Goal: Task Accomplishment & Management: Manage account settings

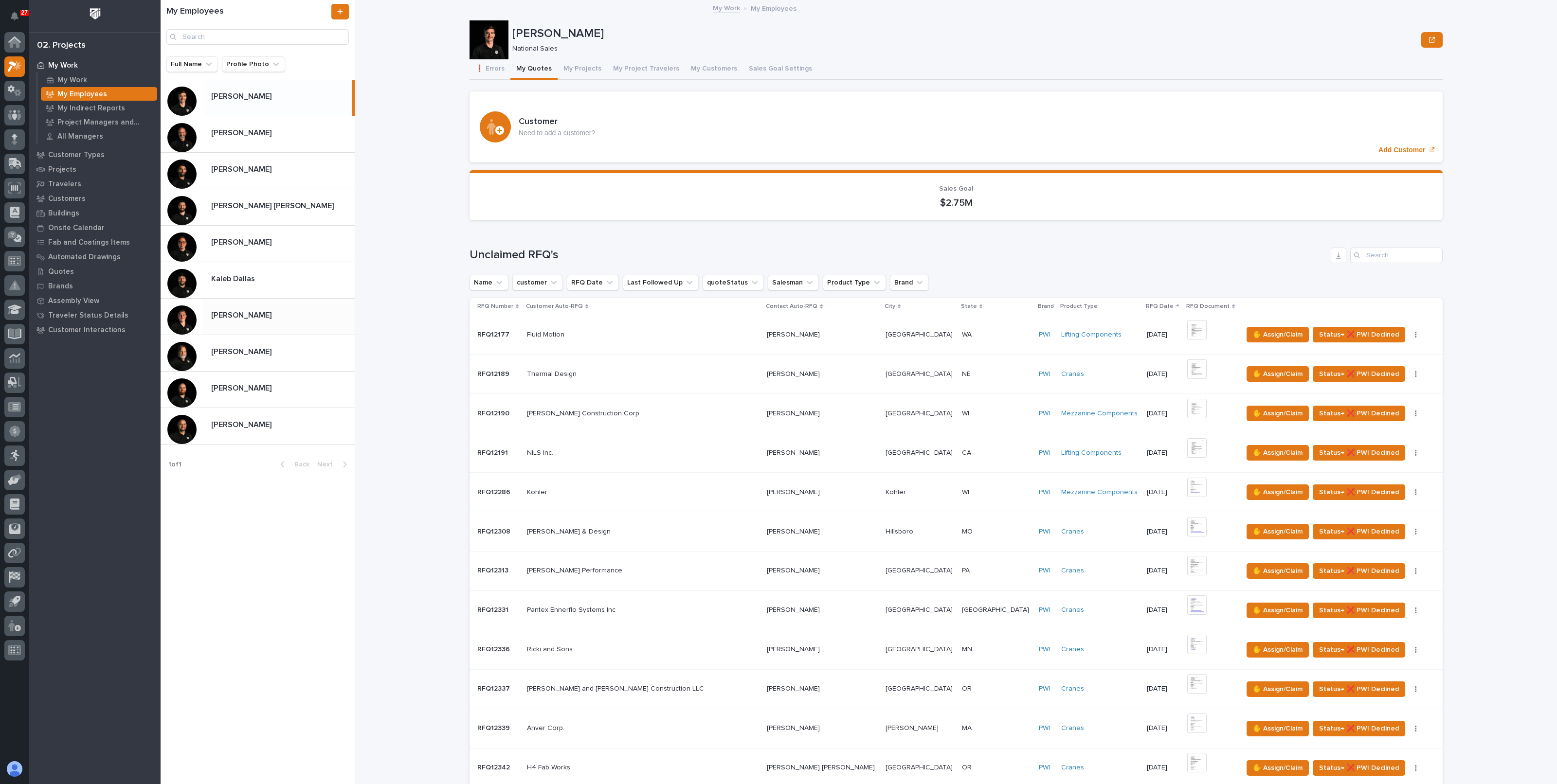
click at [236, 309] on p "Riley Youngman" at bounding box center [242, 315] width 62 height 12
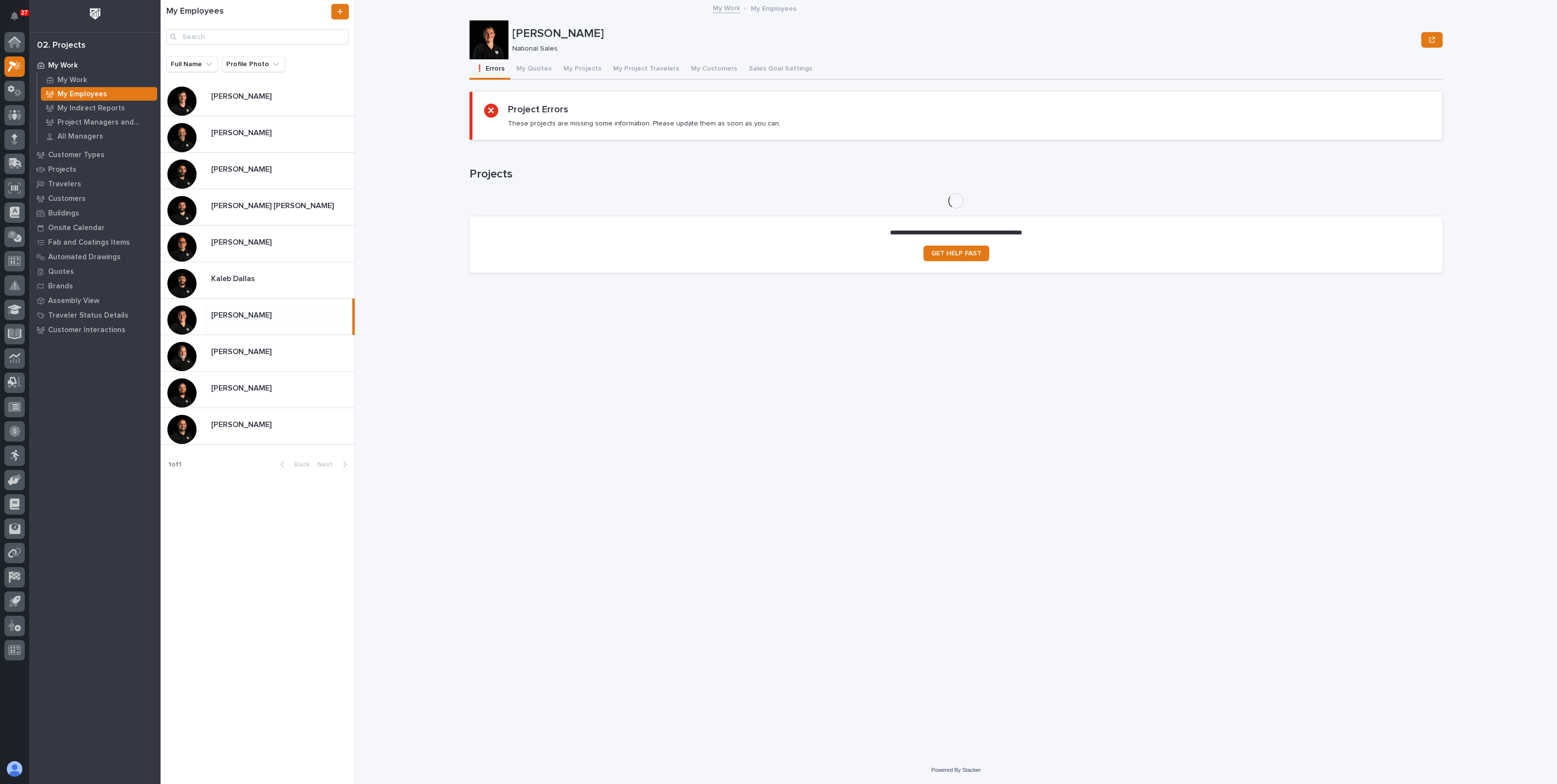
click at [528, 61] on button "My Quotes" at bounding box center [533, 69] width 47 height 20
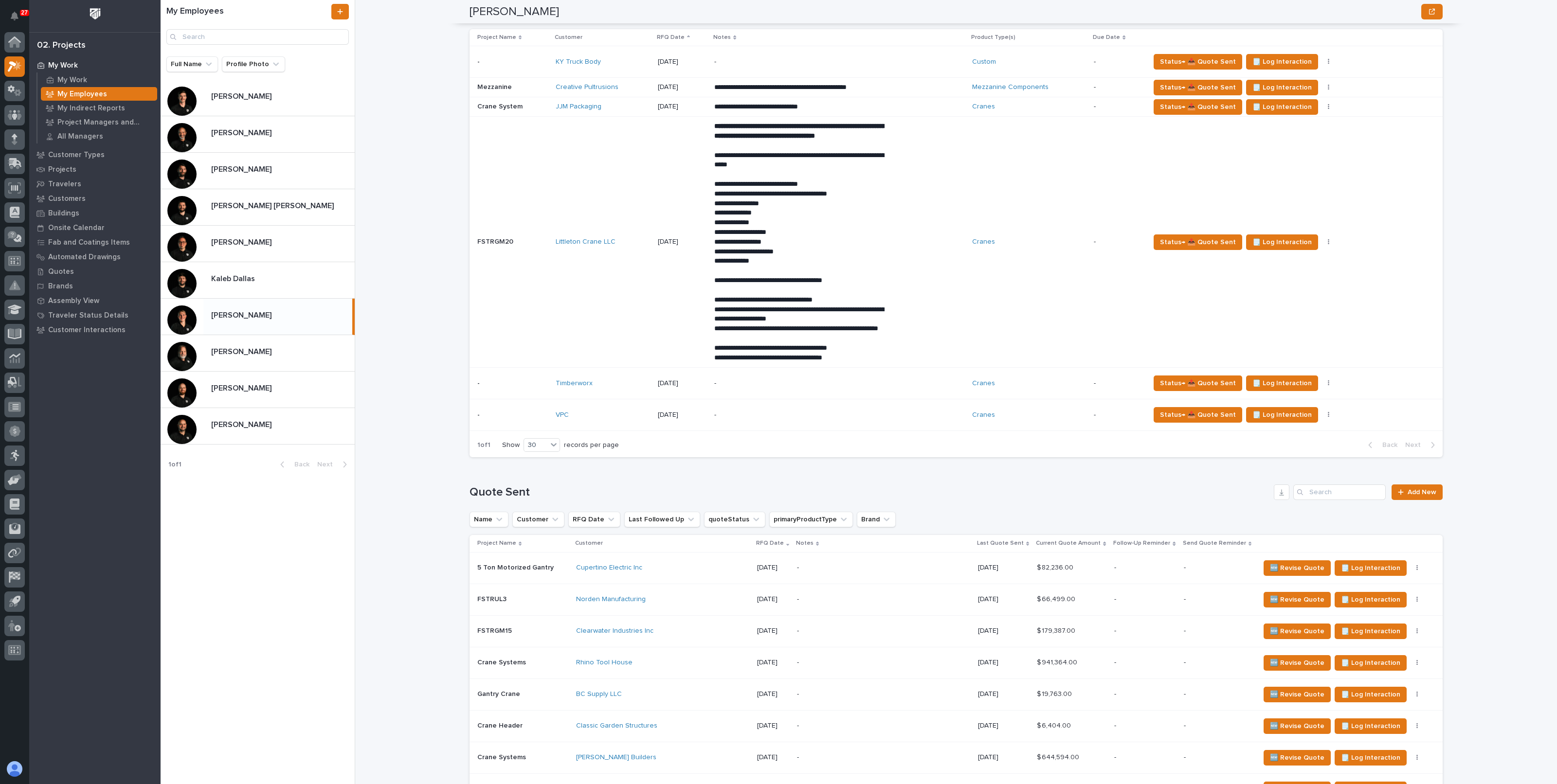
scroll to position [765, 0]
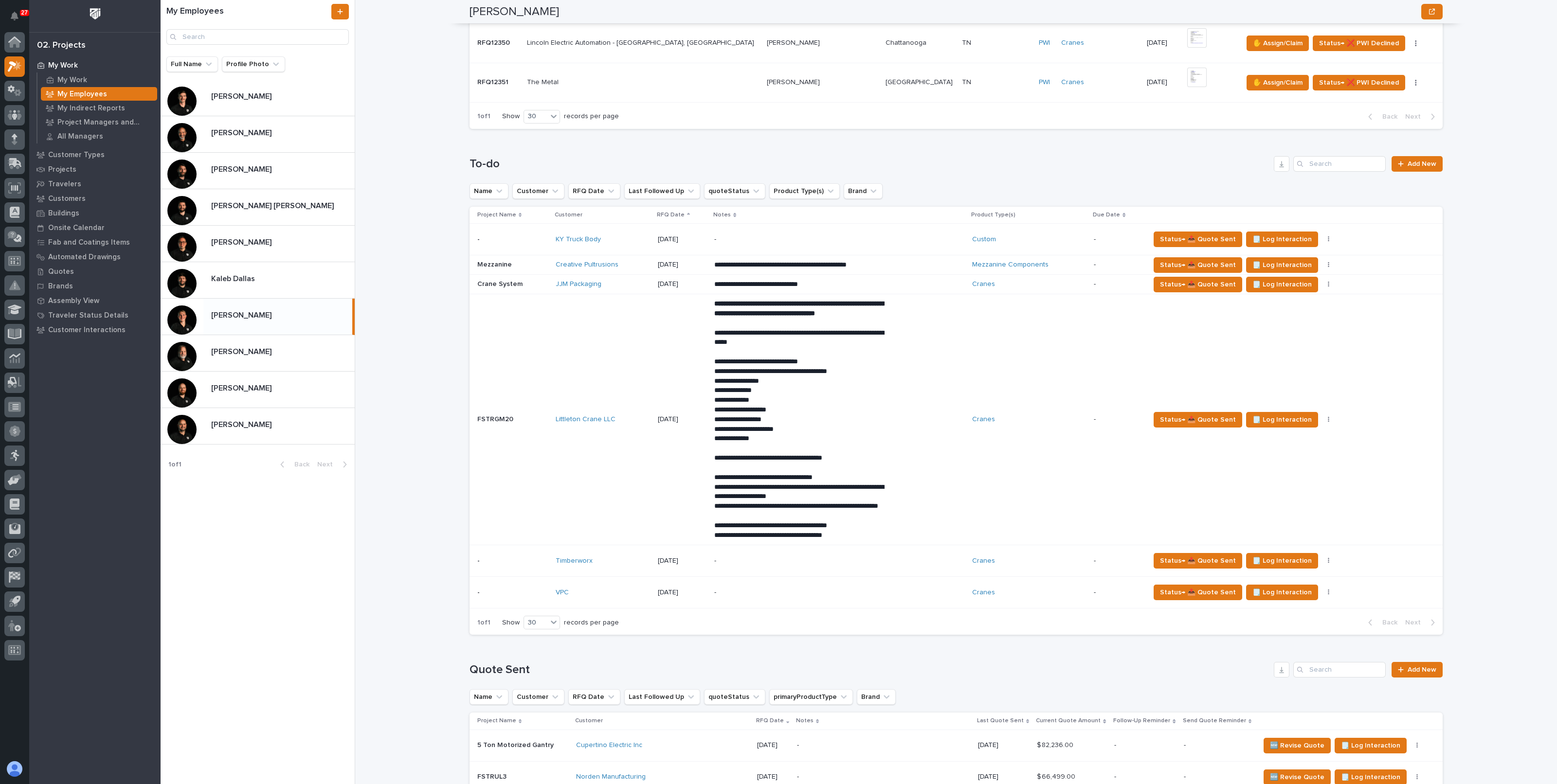
click at [408, 485] on div "My Work My Employees Riley Youngman Riley Youngman National Sales Sorry, there …" at bounding box center [962, 392] width 1191 height 784
click at [418, 293] on div "My Work My Employees Riley Youngman Riley Youngman National Sales Sorry, there …" at bounding box center [962, 392] width 1191 height 784
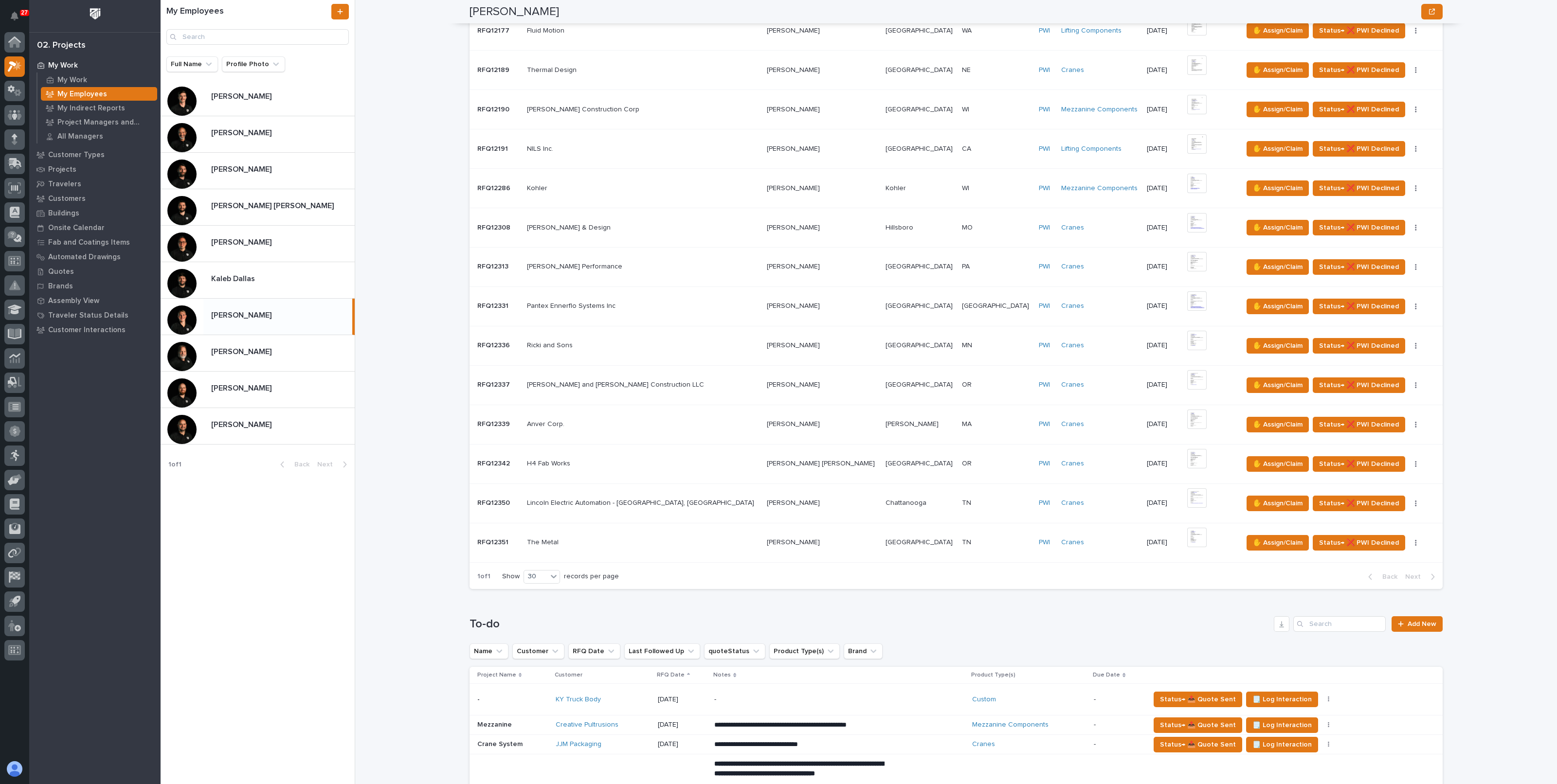
scroll to position [243, 0]
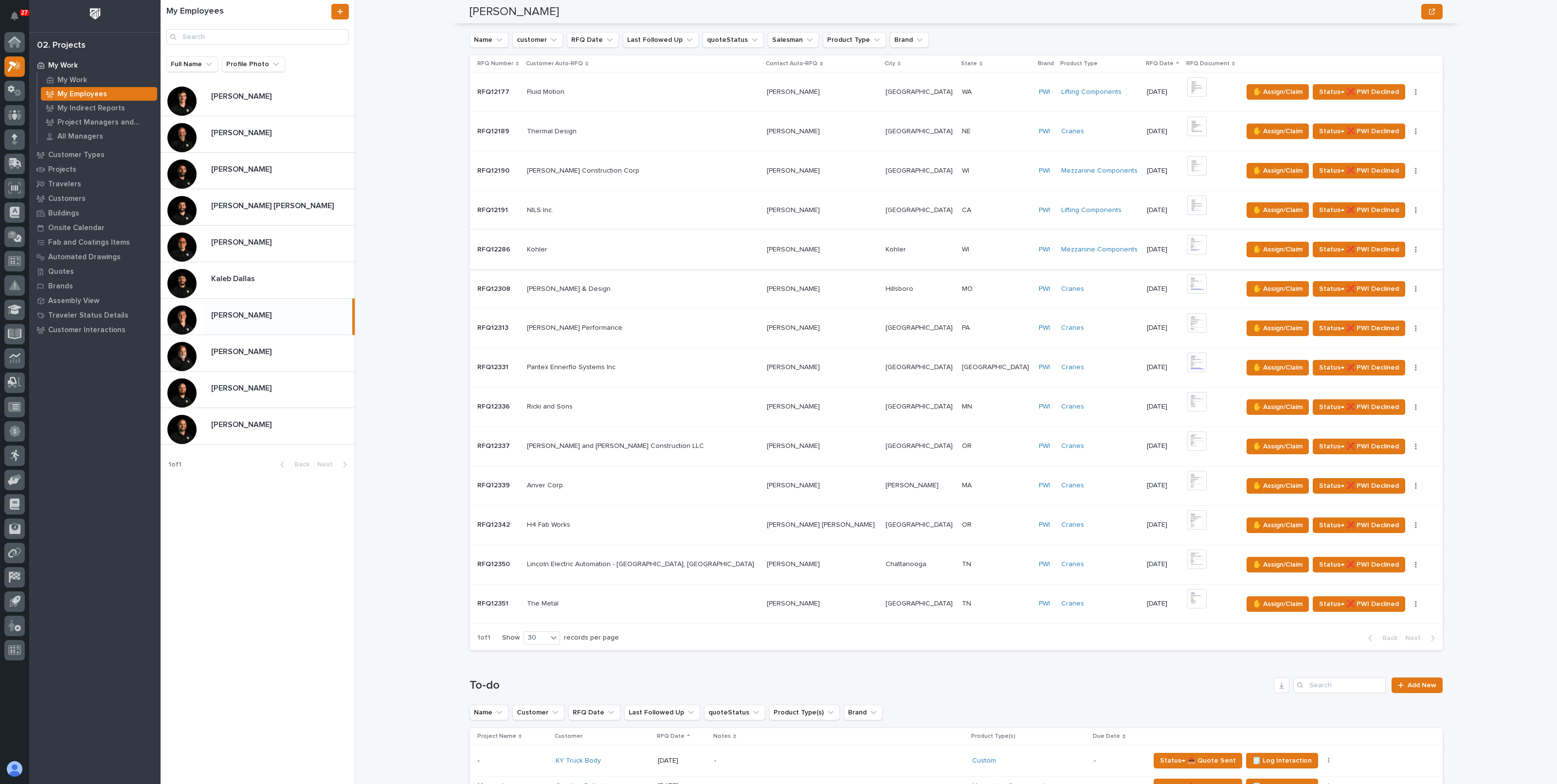
click at [1188, 242] on img at bounding box center [1198, 245] width 19 height 19
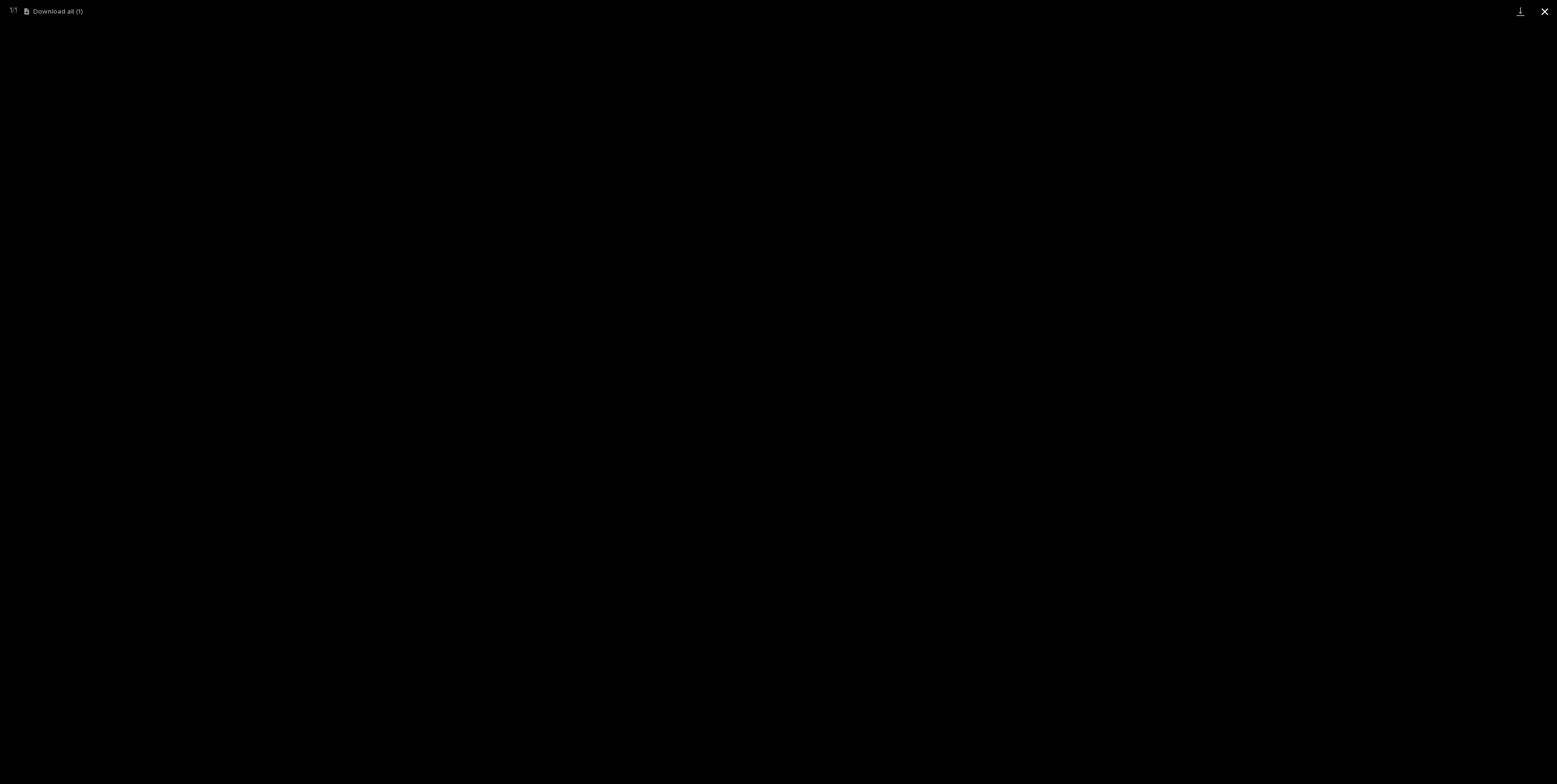
click at [1547, 6] on button "Close gallery" at bounding box center [1545, 12] width 24 height 23
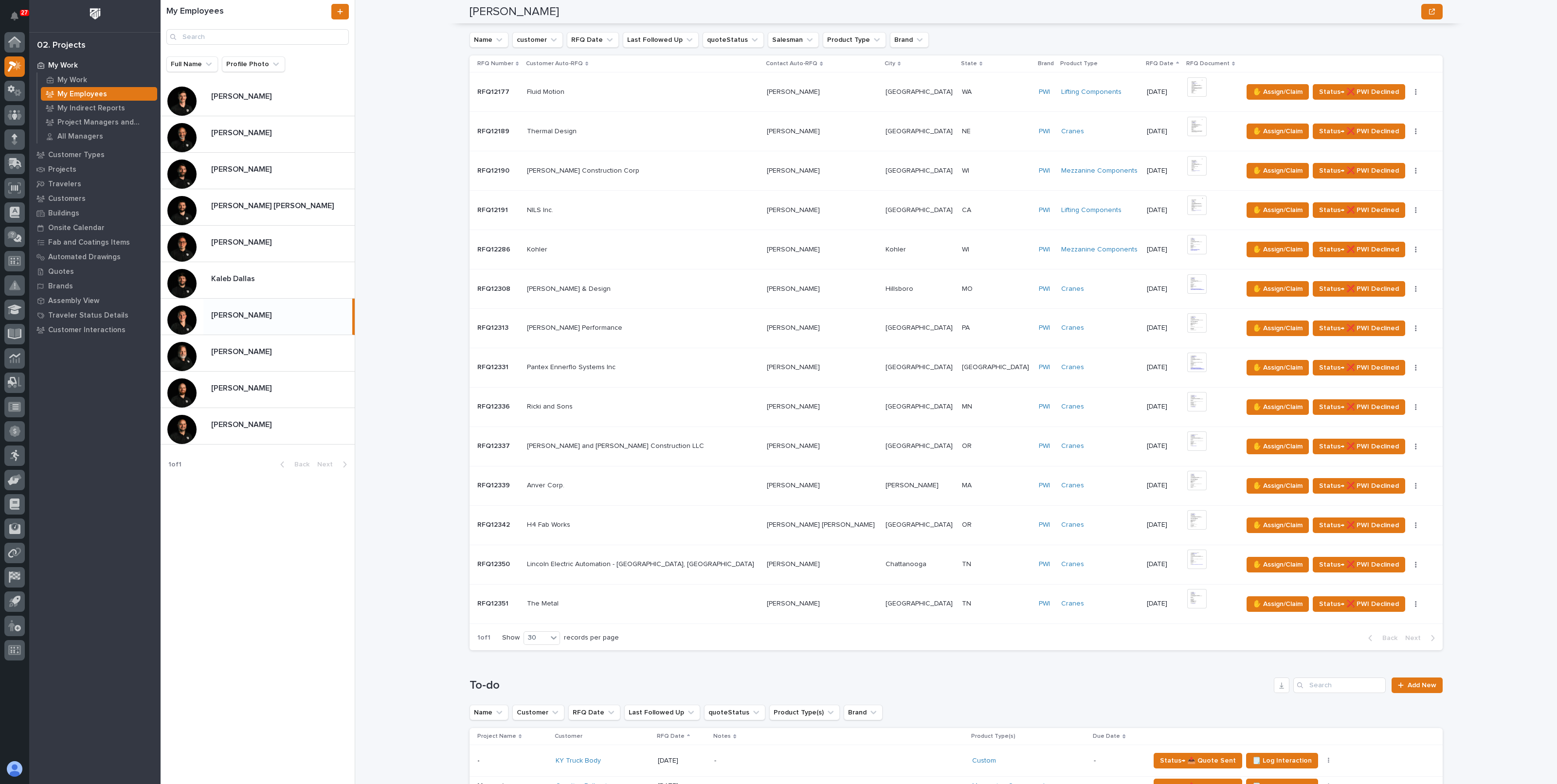
click at [657, 239] on td "Kohler Kohler" at bounding box center [643, 249] width 240 height 39
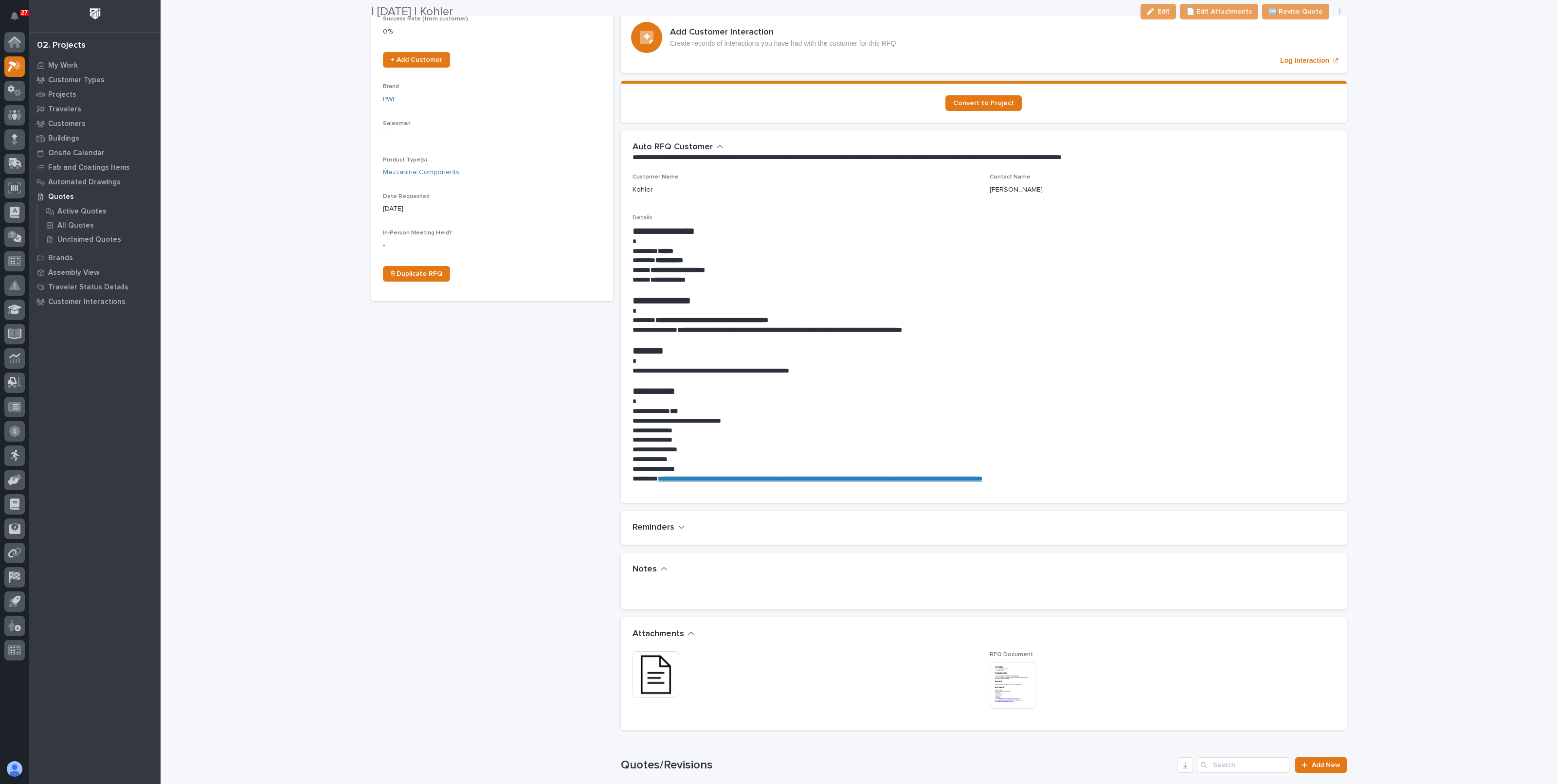
scroll to position [365, 0]
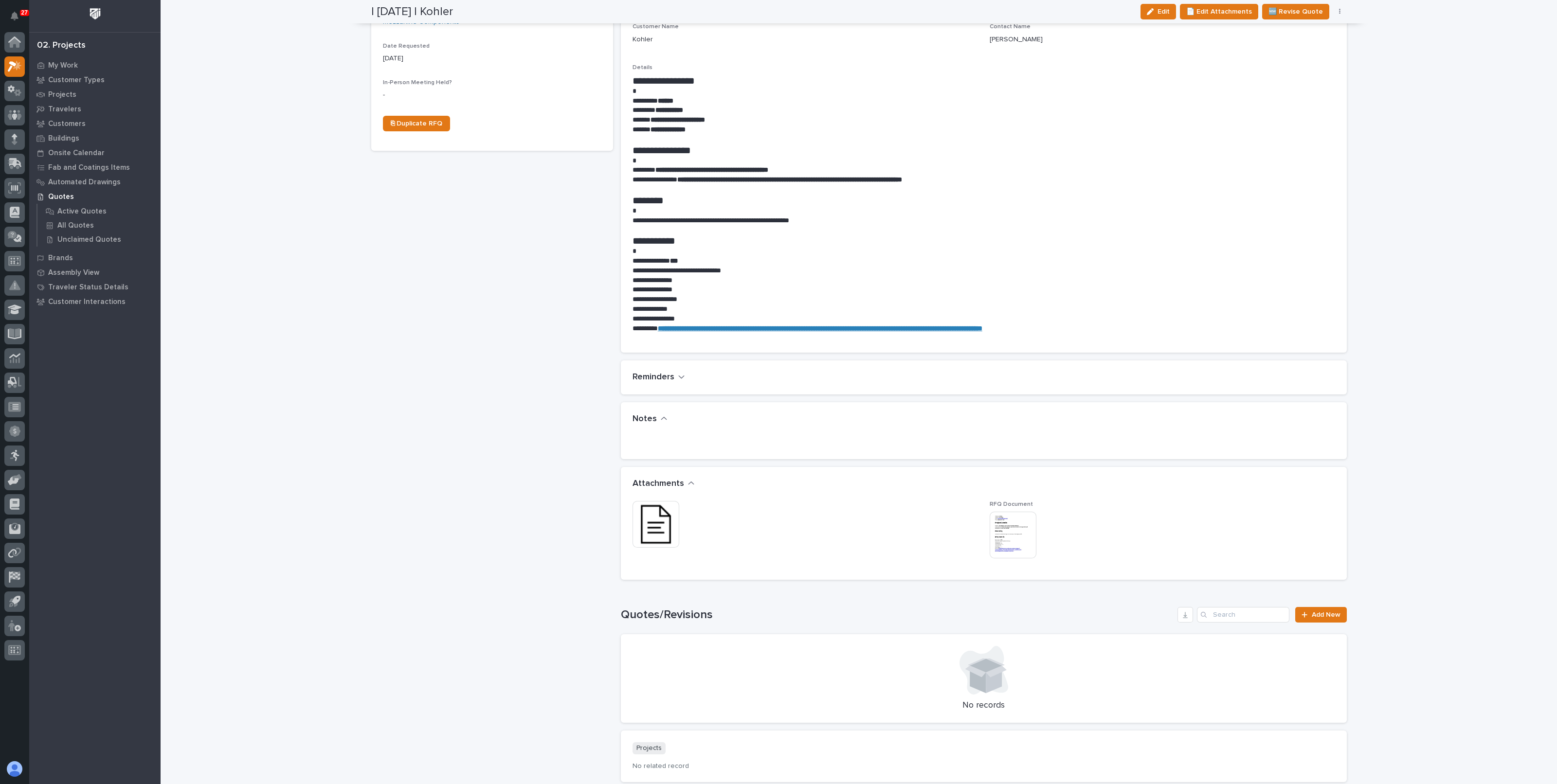
click at [652, 519] on img at bounding box center [655, 525] width 47 height 47
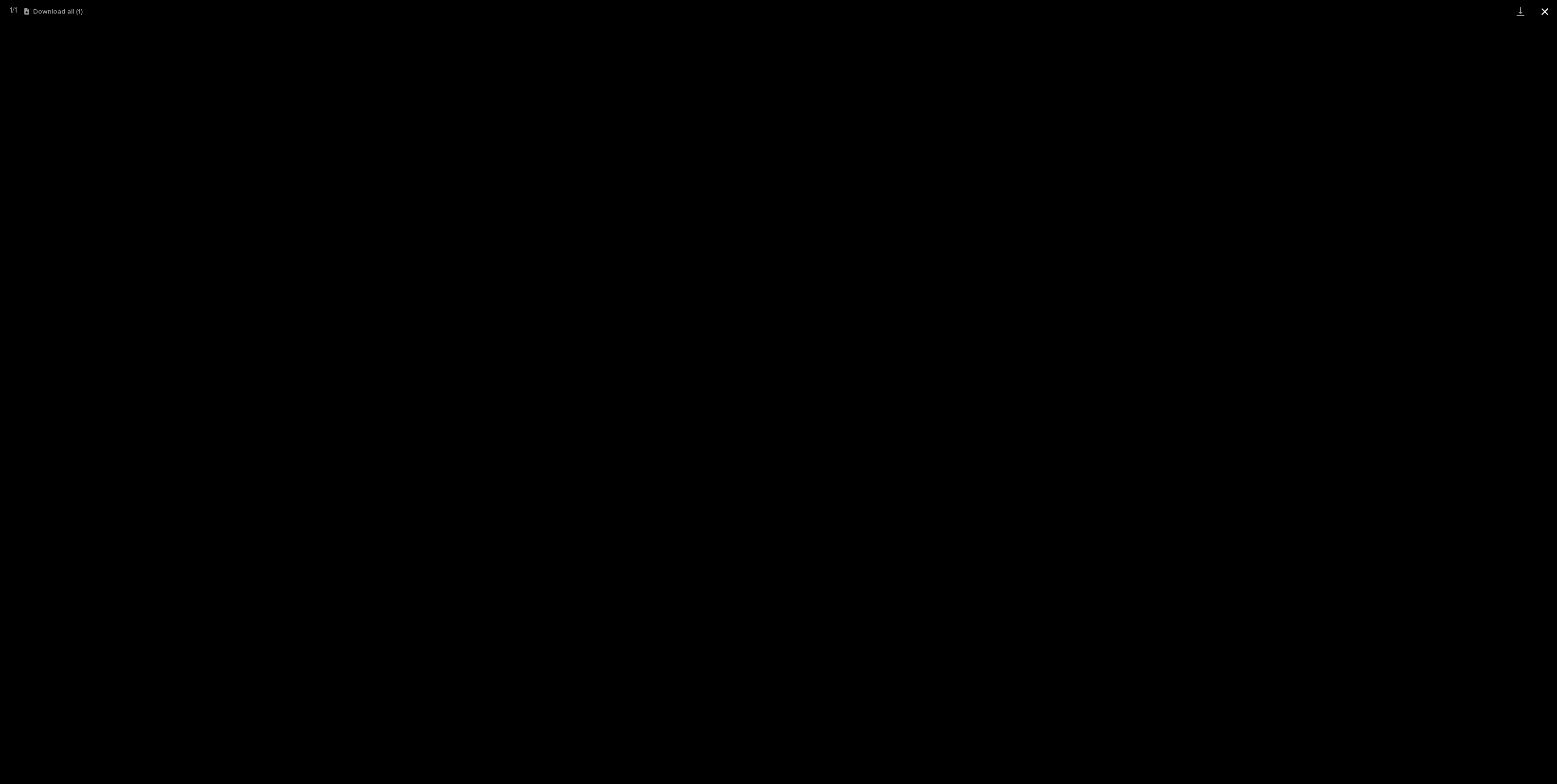
click at [1548, 8] on button "Close gallery" at bounding box center [1545, 12] width 24 height 23
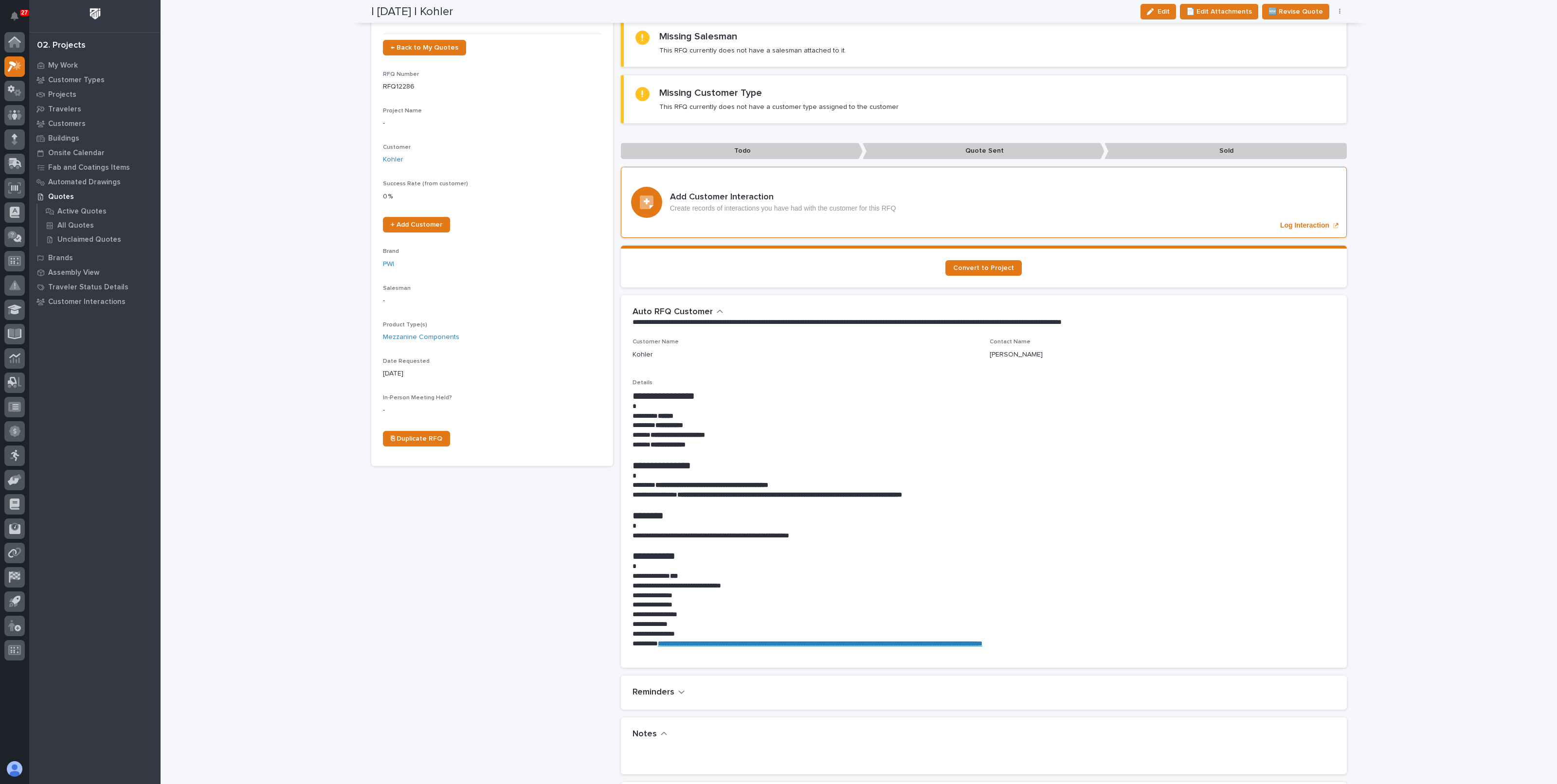
scroll to position [0, 0]
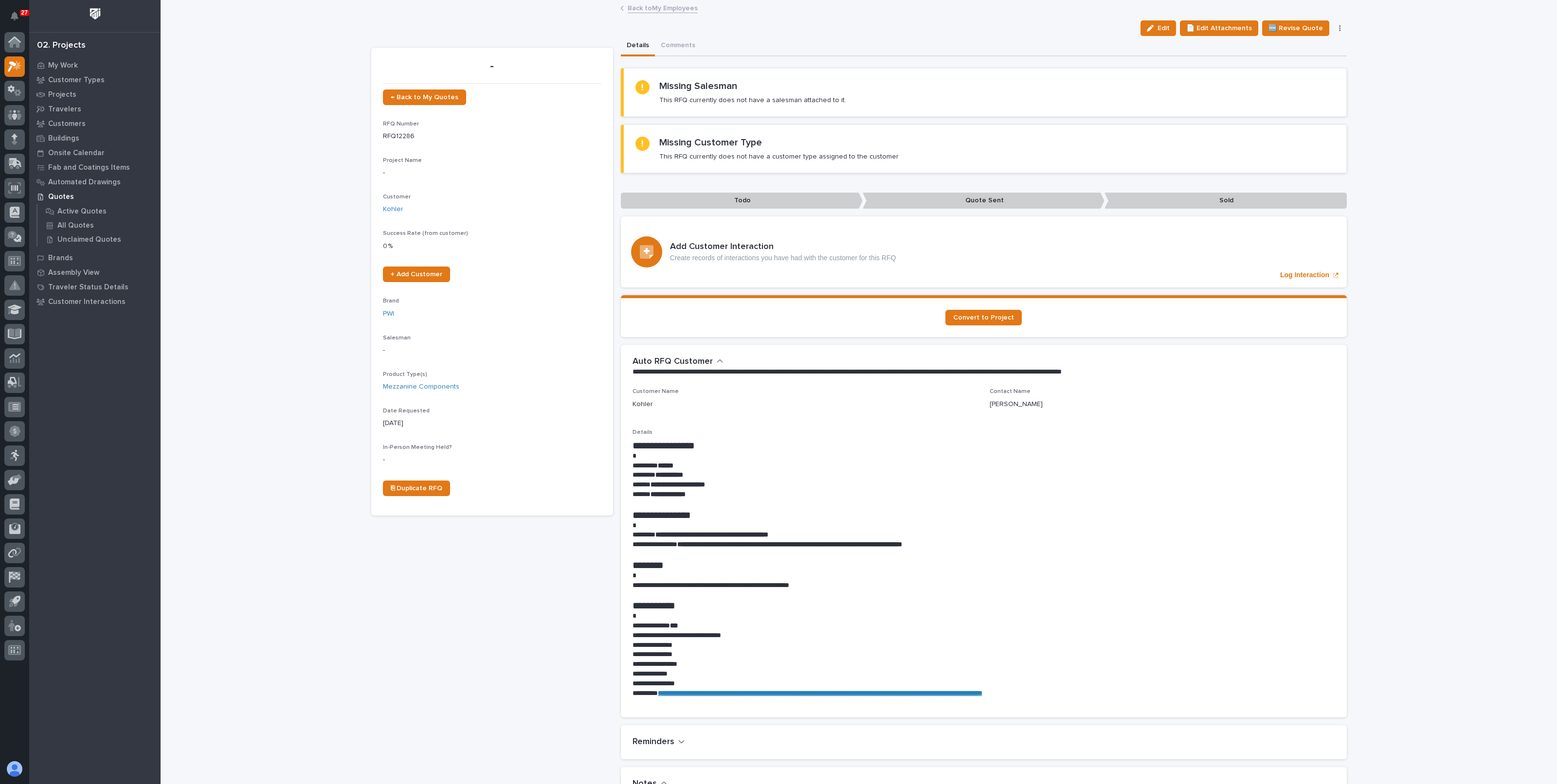
click at [636, 4] on link "Back to My Employees" at bounding box center [662, 8] width 70 height 12
